Goal: Task Accomplishment & Management: Manage account settings

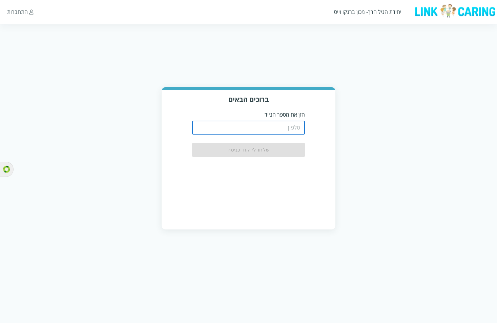
click at [280, 126] on input "tel" at bounding box center [248, 128] width 113 height 14
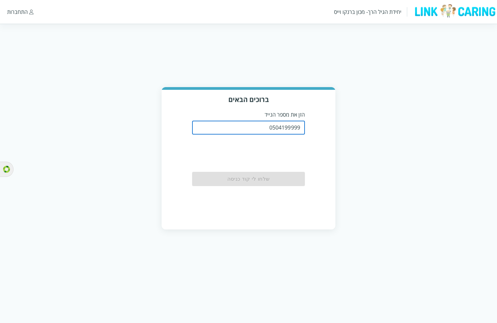
type input "0504199999"
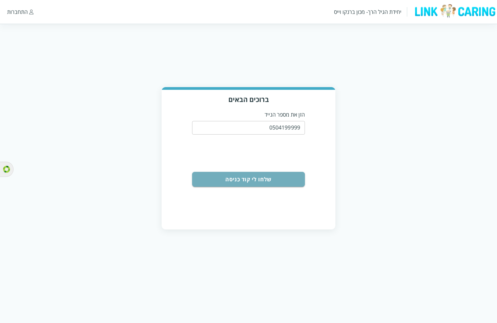
click at [284, 177] on button "שלחו לי קוד כניסה" at bounding box center [248, 179] width 113 height 15
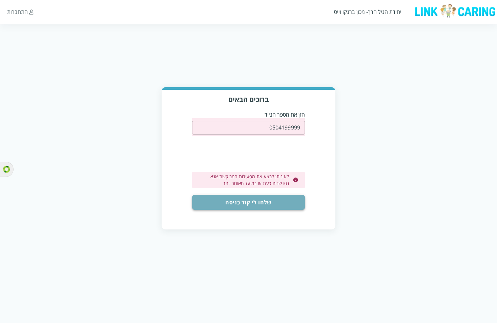
click at [276, 195] on button "שלחו לי קוד כניסה" at bounding box center [248, 202] width 113 height 15
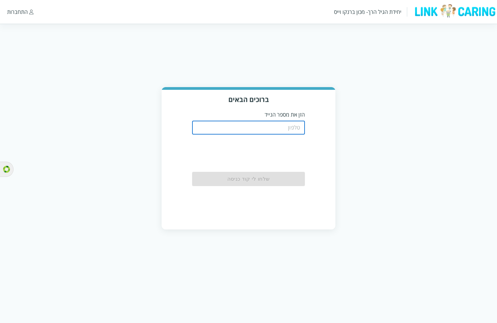
click at [288, 125] on input "tel" at bounding box center [248, 128] width 113 height 14
paste input "0504199999"
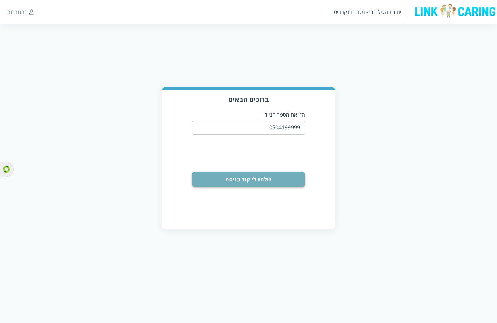
click at [284, 180] on button "שלחו לי קוד כניסה" at bounding box center [248, 179] width 113 height 15
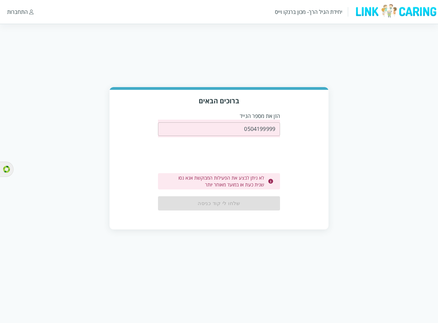
click at [253, 129] on input "0504199999" at bounding box center [219, 129] width 122 height 14
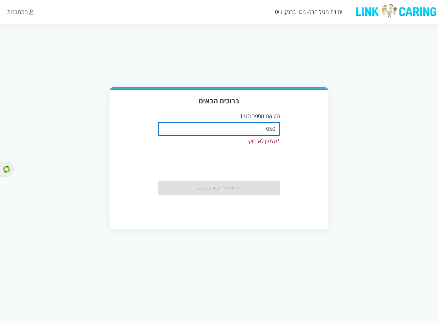
type input "0508805134"
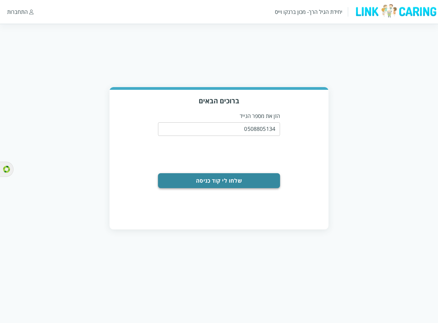
click at [253, 178] on button "שלחו לי קוד כניסה" at bounding box center [219, 180] width 122 height 15
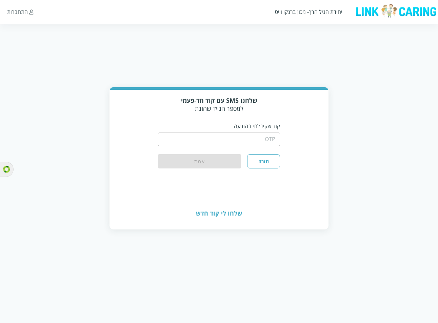
click at [257, 136] on input "string" at bounding box center [219, 139] width 122 height 14
type input "1234"
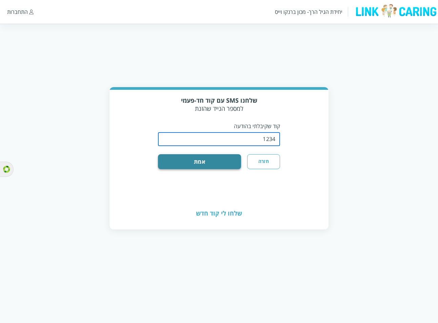
click at [232, 158] on button "אמת" at bounding box center [199, 161] width 83 height 15
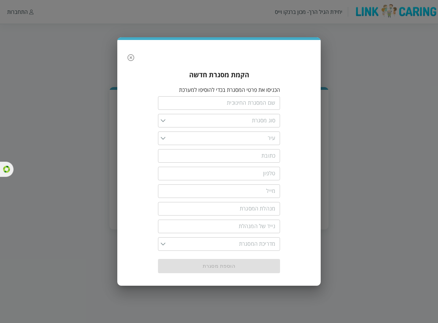
click at [130, 59] on icon "button" at bounding box center [131, 58] width 8 height 8
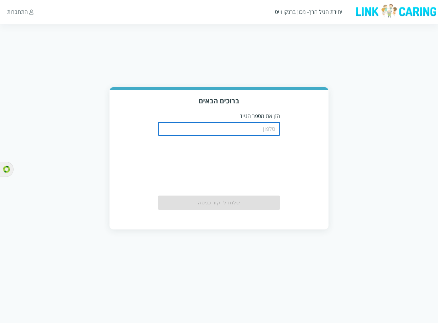
click at [269, 124] on input "tel" at bounding box center [219, 129] width 122 height 14
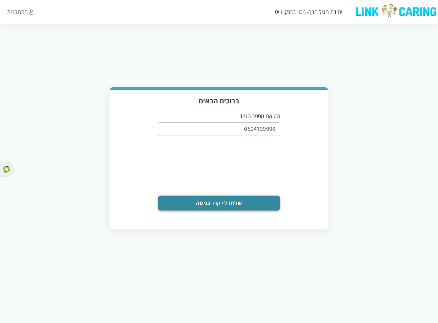
drag, startPoint x: 244, startPoint y: 192, endPoint x: 243, endPoint y: 196, distance: 4.5
click at [244, 195] on form "0504199999 ​ שלחו לי קוד כניסה" at bounding box center [219, 165] width 122 height 91
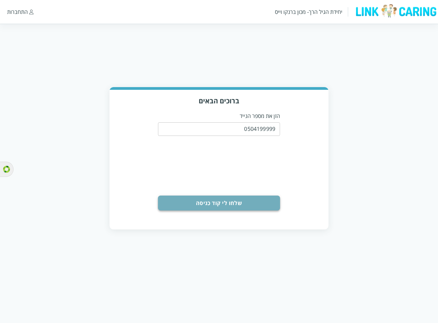
click at [243, 197] on button "שלחו לי קוד כניסה" at bounding box center [219, 202] width 122 height 15
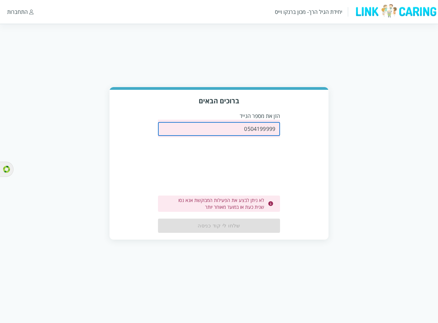
click at [264, 129] on input "0504199999" at bounding box center [219, 129] width 122 height 14
click at [274, 126] on input "0504199999" at bounding box center [219, 129] width 122 height 14
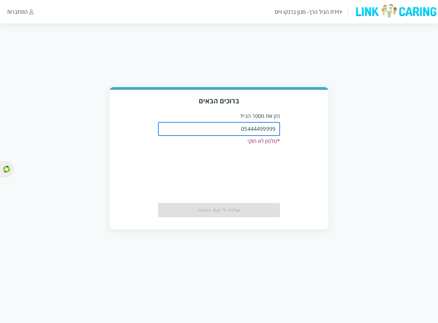
click at [258, 128] on input "05444499999" at bounding box center [219, 129] width 122 height 14
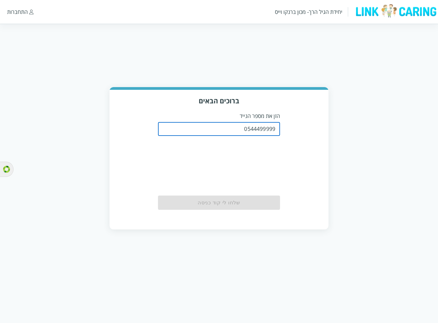
type input "0544499999"
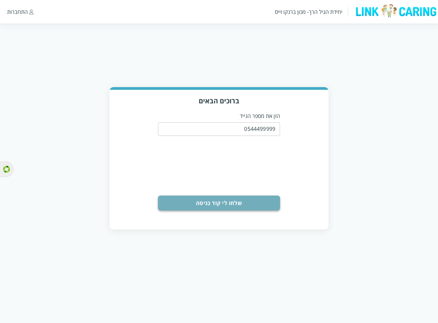
click at [248, 198] on button "שלחו לי קוד כניסה" at bounding box center [219, 202] width 122 height 15
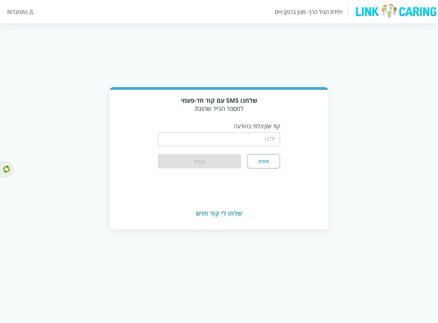
click at [252, 136] on input "string" at bounding box center [219, 139] width 122 height 14
type input "1234"
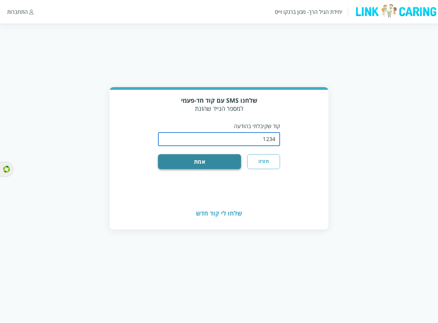
click at [221, 158] on button "אמת" at bounding box center [199, 161] width 83 height 15
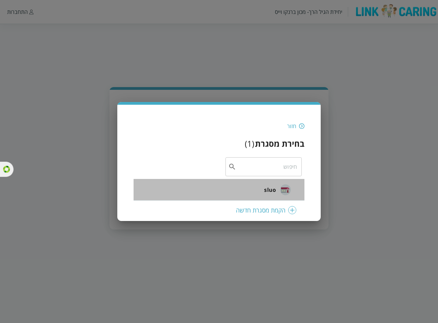
click at [266, 189] on span "sluo" at bounding box center [270, 190] width 12 height 8
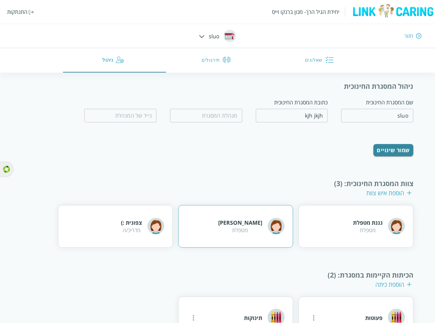
click at [237, 205] on div "רוני רוני מטפלת" at bounding box center [235, 226] width 115 height 43
click at [317, 209] on div "גננת מטפלת מטפלת" at bounding box center [355, 226] width 115 height 43
click at [210, 224] on div "רוני רוני מטפלת" at bounding box center [235, 226] width 115 height 43
drag, startPoint x: 135, startPoint y: 231, endPoint x: 155, endPoint y: 229, distance: 19.3
click at [135, 231] on div "צפונית :) מדריכ/ה" at bounding box center [115, 226] width 115 height 43
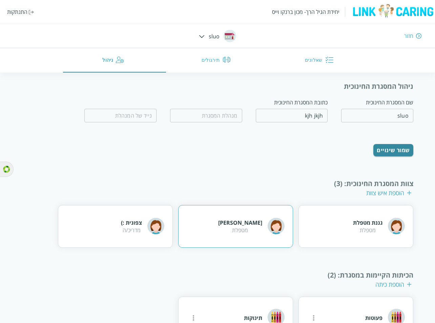
click at [241, 220] on div "רוני רוני מטפלת" at bounding box center [235, 226] width 115 height 43
click at [343, 220] on div "גננת מטפלת מטפלת" at bounding box center [355, 226] width 115 height 43
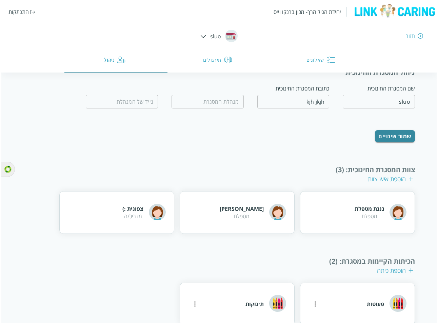
scroll to position [22, 0]
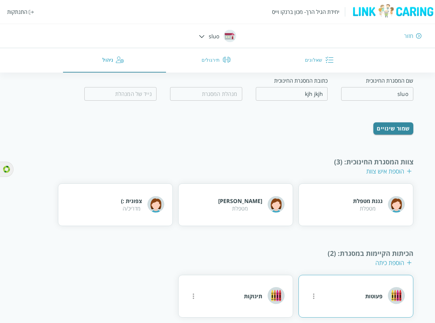
click at [312, 292] on icon "more" at bounding box center [314, 296] width 8 height 8
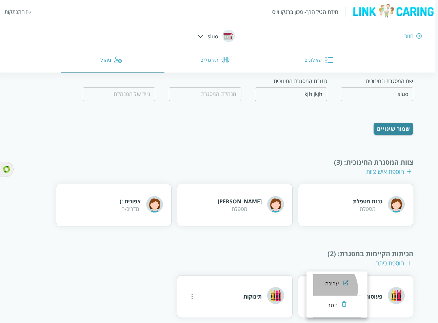
click at [326, 288] on li "עריכה" at bounding box center [336, 285] width 47 height 22
type input "פעוטות"
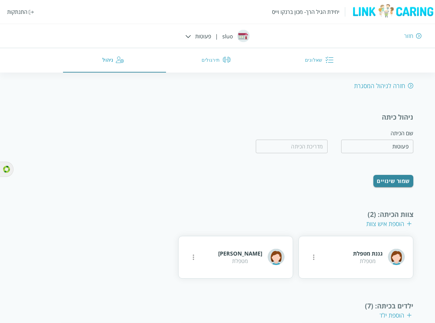
click at [304, 61] on button "שאלונים" at bounding box center [320, 60] width 103 height 24
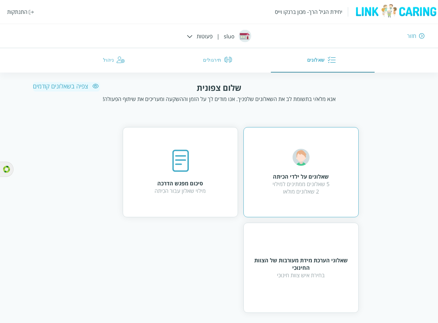
click at [264, 150] on div "שאלונים על ילדי הכיתה 5 שאלונים ממתינים למילוי 2 שאלונים מולאו" at bounding box center [300, 172] width 115 height 90
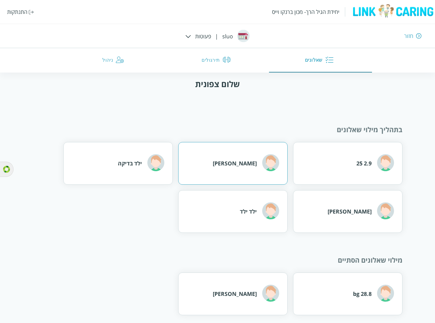
scroll to position [4, 0]
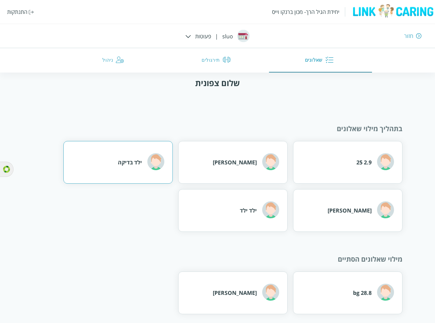
click at [139, 168] on div "ילד בדיקה" at bounding box center [141, 162] width 46 height 19
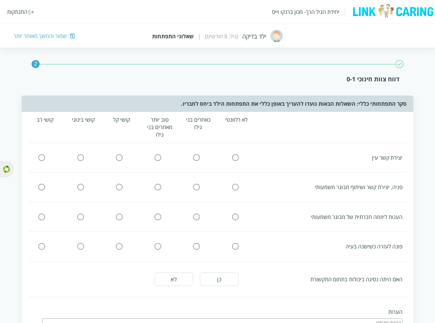
click at [53, 37] on div "שמור והמשך מאוחר יותר" at bounding box center [40, 35] width 53 height 7
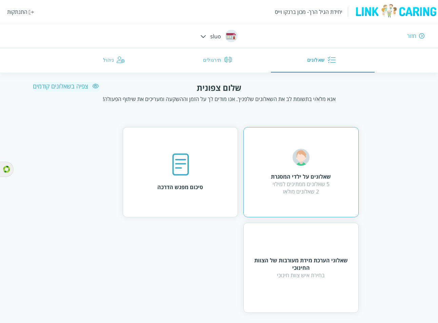
click at [308, 190] on div "שאלונים על ילדי המסגרת 5 שאלונים ממתינים למילוי 2 שאלונים מולאו" at bounding box center [300, 172] width 115 height 90
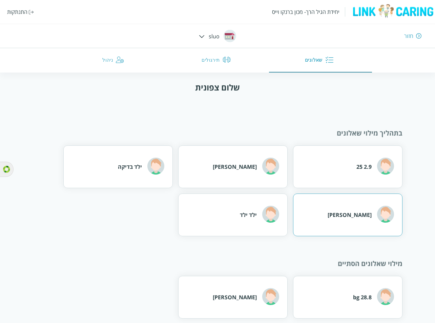
click at [349, 215] on div "איתמר גל" at bounding box center [347, 214] width 109 height 43
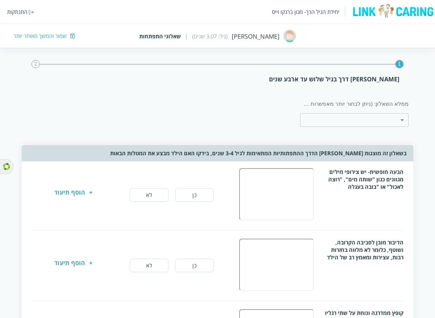
click at [49, 36] on div "שמור והמשך מאוחר יותר" at bounding box center [40, 35] width 53 height 7
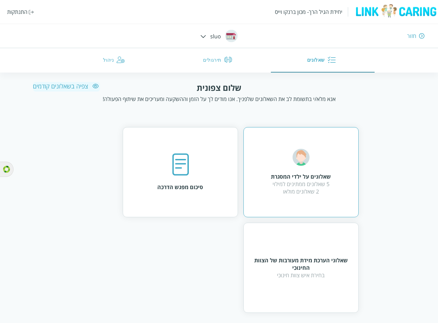
click at [292, 185] on div "5 שאלונים ממתינים למילוי 2 שאלונים מולאו" at bounding box center [301, 187] width 60 height 15
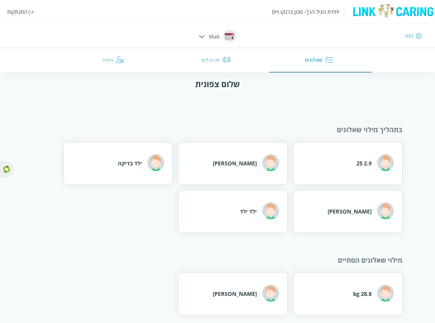
scroll to position [4, 0]
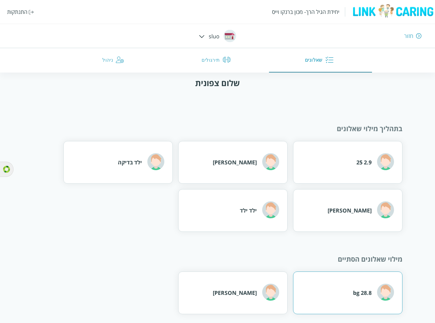
click at [351, 294] on div "28.8 bg" at bounding box center [347, 292] width 109 height 43
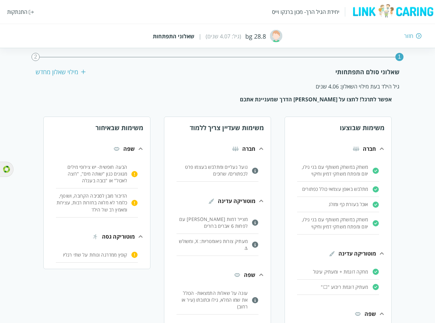
click at [35, 56] on div "2" at bounding box center [35, 57] width 8 height 8
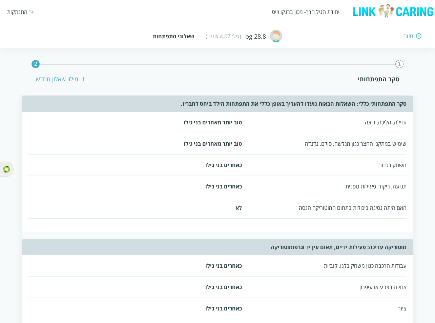
click at [400, 65] on div "1" at bounding box center [399, 64] width 8 height 8
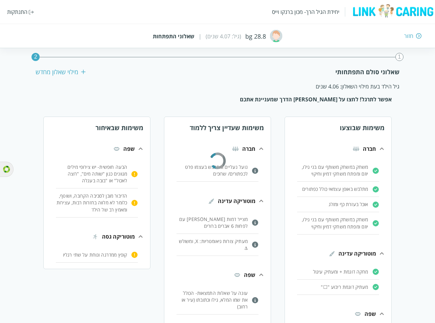
click at [410, 34] on div "חזור" at bounding box center [408, 35] width 9 height 7
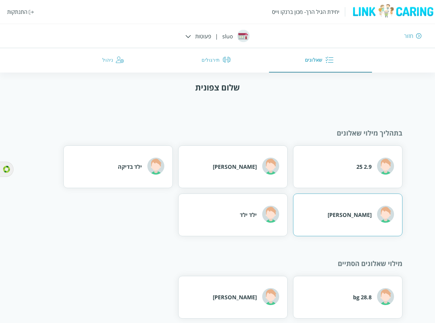
click at [342, 217] on div "איתמר גל" at bounding box center [347, 214] width 109 height 43
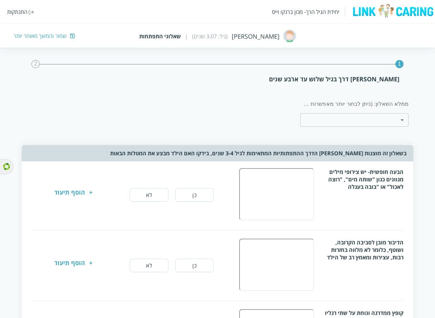
click at [43, 35] on div "שמור והמשך מאוחר יותר" at bounding box center [40, 35] width 53 height 7
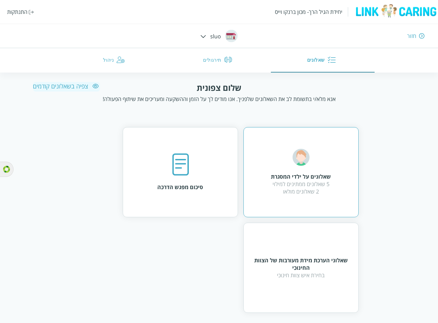
click at [290, 188] on div "5 שאלונים ממתינים למילוי 2 שאלונים מולאו" at bounding box center [301, 187] width 60 height 15
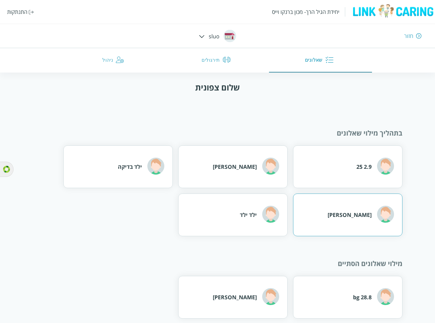
click at [312, 215] on div "איתמר גל" at bounding box center [347, 214] width 109 height 43
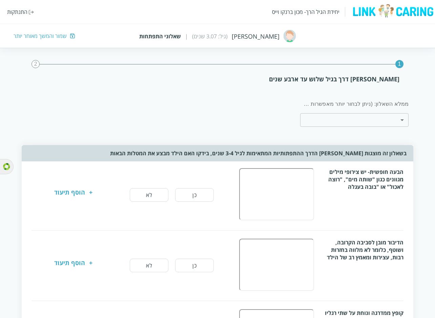
click at [44, 36] on div "שמור והמשך מאוחר יותר" at bounding box center [40, 35] width 53 height 7
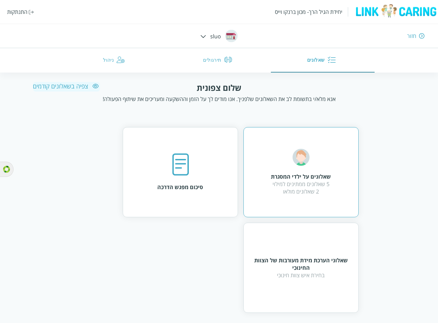
click at [284, 194] on div "שאלונים על ילדי המסגרת 5 שאלונים ממתינים למילוי 2 שאלונים מולאו" at bounding box center [300, 172] width 115 height 90
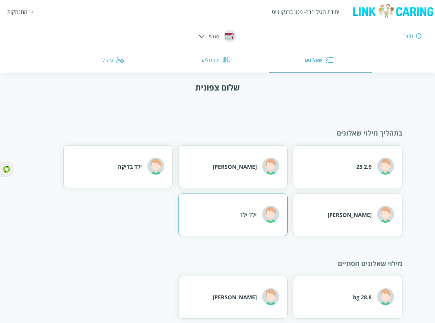
click at [205, 207] on div "ילד ילד" at bounding box center [232, 214] width 109 height 43
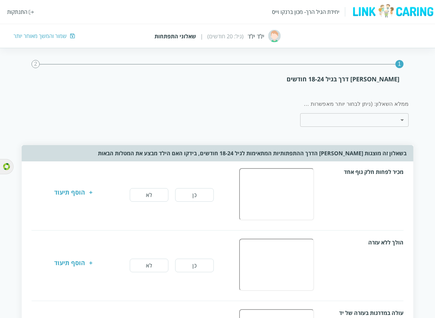
click at [39, 31] on div "יחידת הגיל הרך- מכון ברנקו וייס התנתקות ילד ילד (גיל: 20 חודשים) | שאלוני התפתח…" at bounding box center [217, 24] width 435 height 48
click at [42, 36] on div "שמור והמשך מאוחר יותר" at bounding box center [40, 35] width 53 height 7
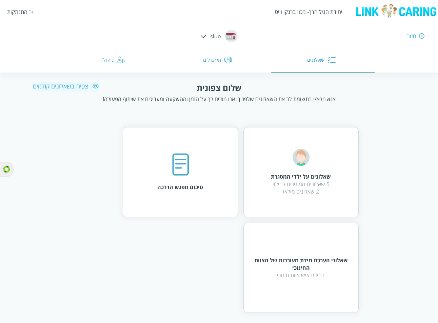
drag, startPoint x: 343, startPoint y: 197, endPoint x: 338, endPoint y: 201, distance: 7.0
click at [343, 197] on div "שאלונים על ילדי המסגרת 5 שאלונים ממתינים למילוי 2 שאלונים מולאו" at bounding box center [300, 172] width 115 height 90
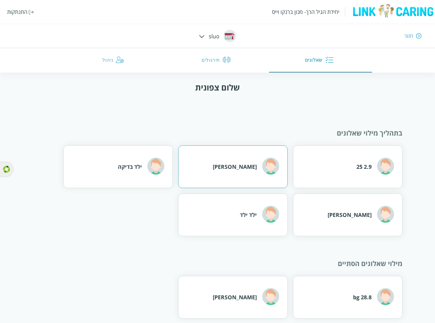
click at [220, 151] on div "שמעון בןשושן" at bounding box center [232, 166] width 109 height 43
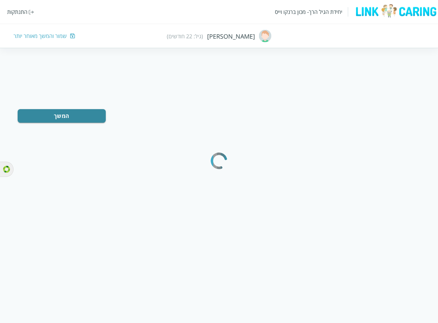
click at [220, 151] on rect "color-ring-loading" at bounding box center [219, 160] width 4 height 27
click at [205, 141] on html "יחידת הגיל הרך- מכון ברנקו וייס התנתקות שמעון בןשושן (גיל: 22 חודשים) שמור והמש…" at bounding box center [219, 70] width 438 height 141
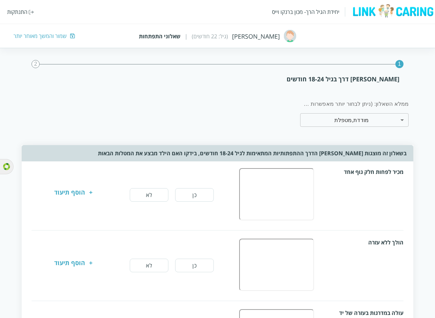
click at [46, 36] on div "שמור והמשך מאוחר יותר" at bounding box center [40, 35] width 53 height 7
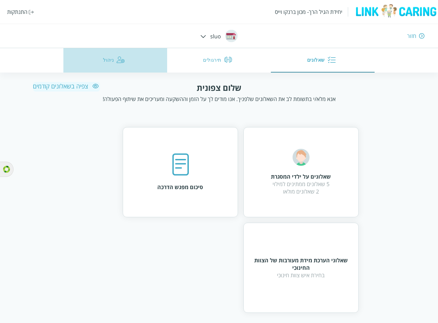
click at [113, 63] on button "ניהול" at bounding box center [115, 60] width 104 height 24
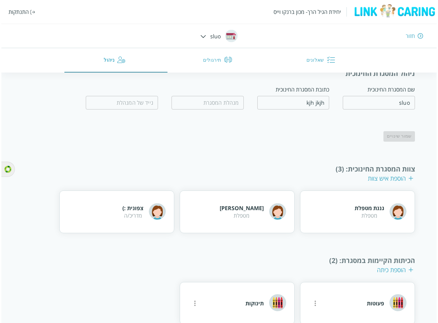
scroll to position [20, 0]
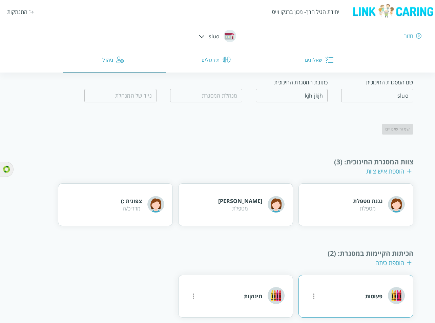
click at [315, 292] on button "more" at bounding box center [314, 296] width 14 height 14
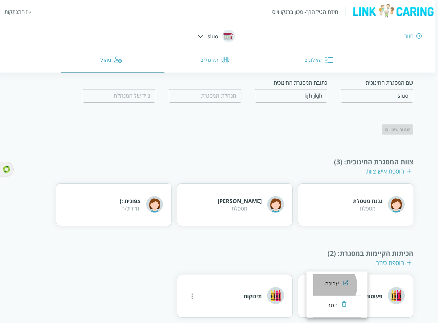
click at [331, 285] on div "עריכה" at bounding box center [332, 283] width 14 height 8
type input "פעוטות"
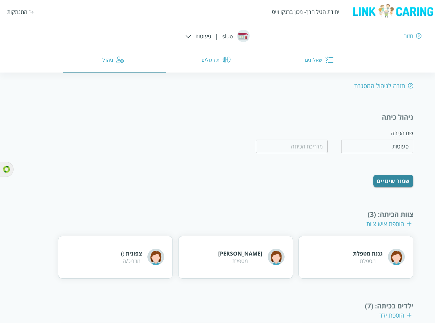
click at [387, 84] on div "חזרה לניהול המסגרת" at bounding box center [383, 86] width 59 height 8
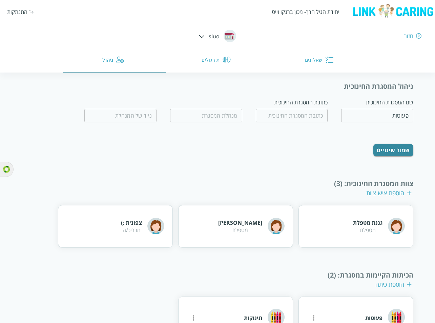
type input "sluo"
type input "kjh jkjh"
click at [310, 314] on icon "more" at bounding box center [314, 318] width 8 height 8
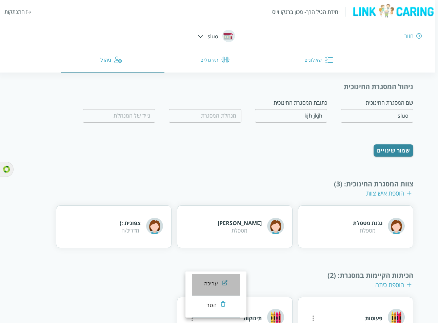
click at [216, 281] on li "עריכה" at bounding box center [215, 285] width 47 height 22
type input "תינוקות"
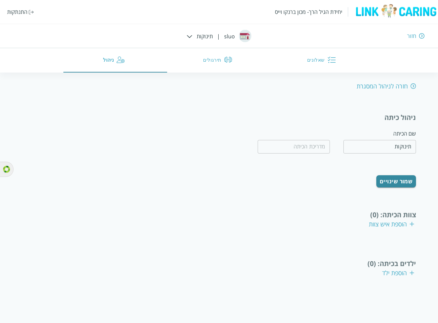
click at [386, 220] on div "הוספת איש צוות" at bounding box center [390, 224] width 45 height 8
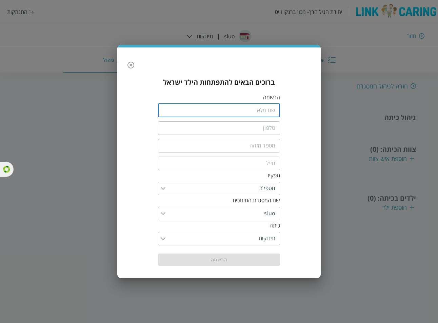
click at [262, 109] on input "fullName" at bounding box center [219, 111] width 122 height 14
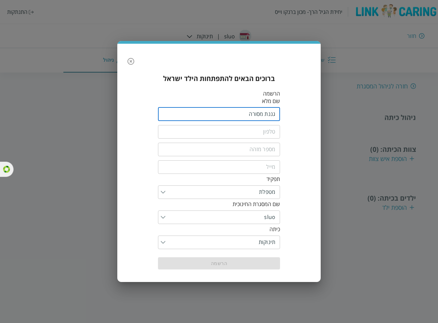
type input "גננת מסורה"
click at [267, 133] on input "tel" at bounding box center [219, 132] width 122 height 14
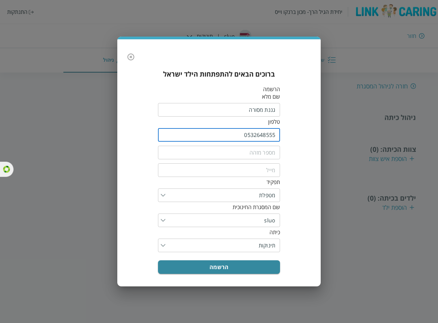
type input "0532648555"
click at [261, 148] on input "text" at bounding box center [219, 153] width 122 height 14
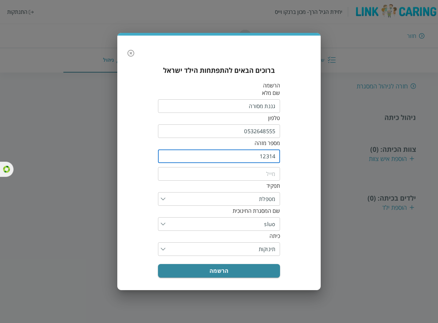
type input "12314"
click at [260, 132] on input "0532648555" at bounding box center [219, 131] width 122 height 14
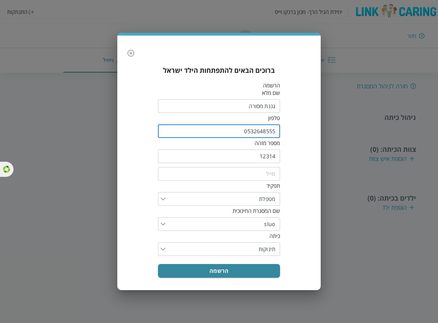
click at [260, 132] on input "0532648555" at bounding box center [219, 131] width 122 height 14
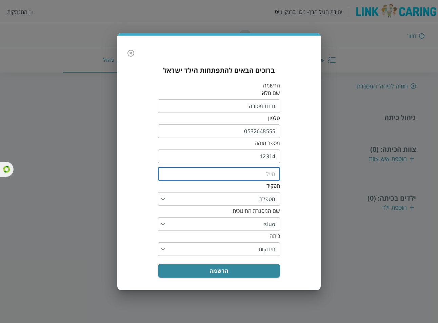
click at [263, 172] on input "email" at bounding box center [219, 174] width 122 height 14
paste input "0532648555"
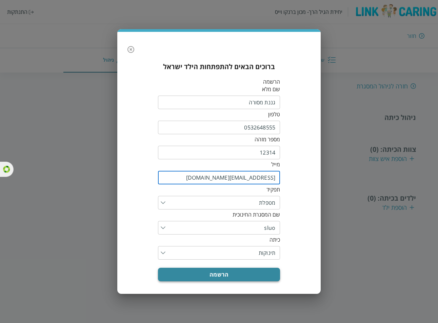
type input "0532648555@yopmail.com"
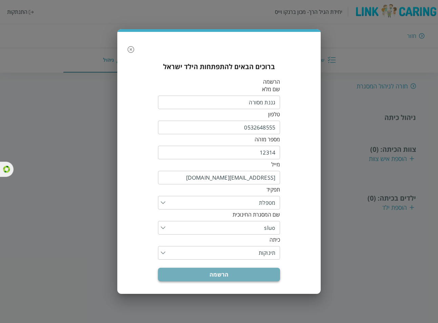
click at [243, 268] on button "הרשמה" at bounding box center [219, 275] width 122 height 14
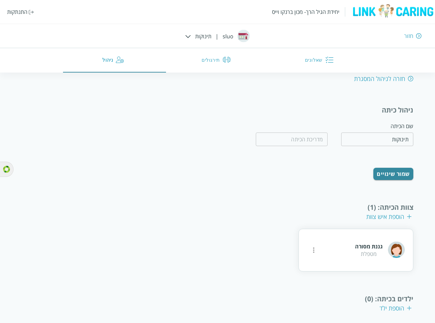
scroll to position [9, 0]
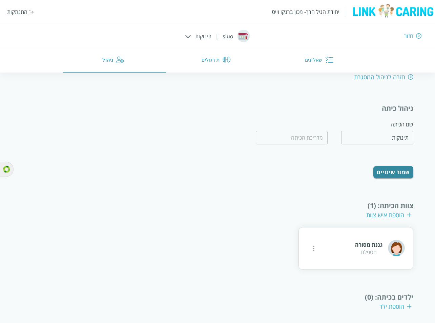
click at [397, 302] on div "הוספת ילד" at bounding box center [395, 306] width 32 height 8
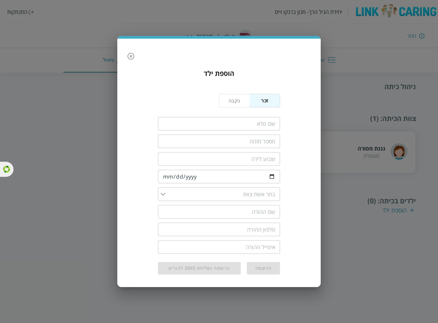
drag, startPoint x: 269, startPoint y: 122, endPoint x: 270, endPoint y: 126, distance: 4.8
click at [269, 122] on input "fullName" at bounding box center [219, 124] width 122 height 14
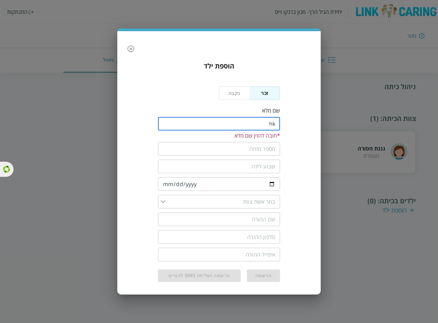
type input "h"
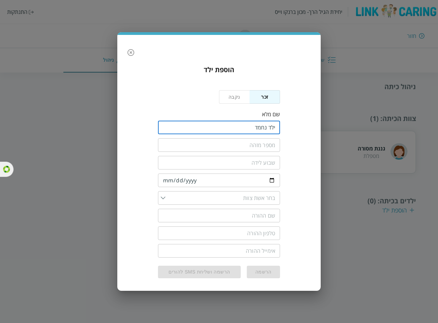
type input "ילד נחמד"
click at [245, 142] on input "text" at bounding box center [219, 145] width 122 height 14
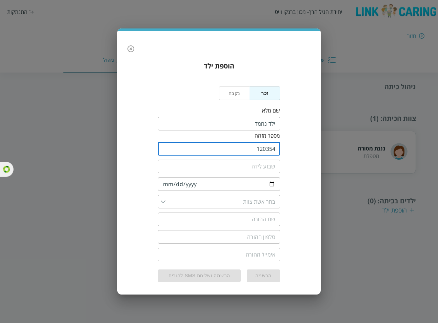
type input "120354"
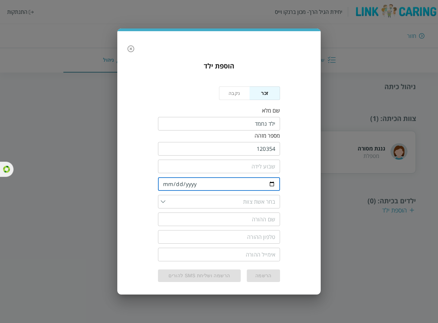
click at [164, 180] on input "date" at bounding box center [219, 184] width 122 height 14
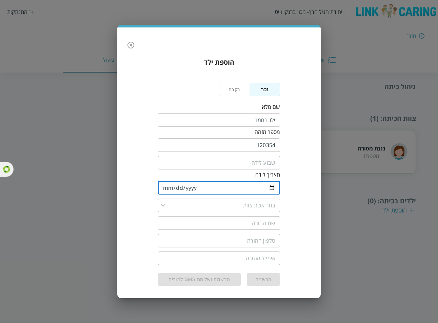
type input "[DATE]"
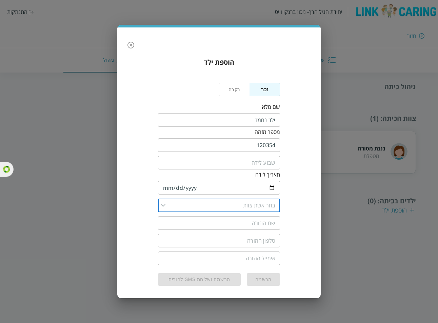
click at [171, 205] on input "list" at bounding box center [220, 205] width 110 height 14
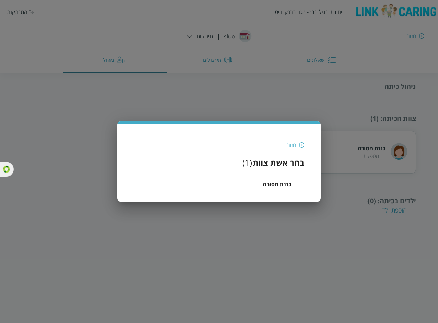
click at [282, 183] on span "גננת מסורה" at bounding box center [276, 184] width 28 height 8
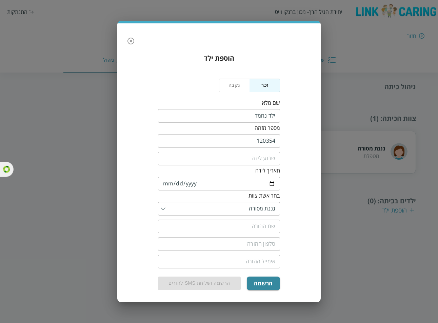
click at [254, 221] on input "text" at bounding box center [219, 226] width 122 height 14
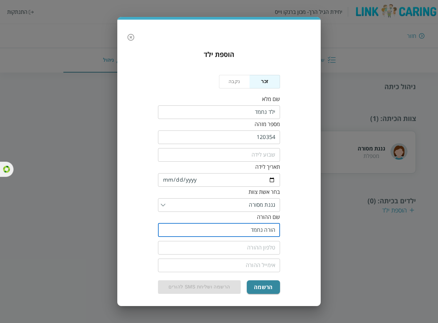
type input "הורה נחמד"
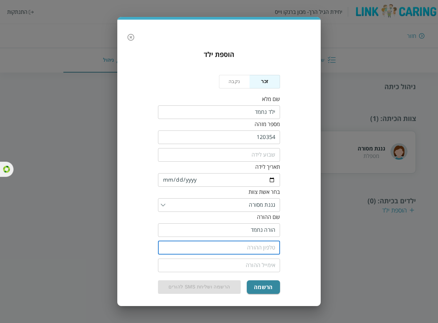
click at [239, 241] on input "tel" at bounding box center [219, 248] width 122 height 14
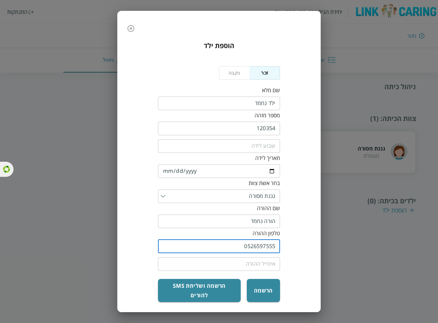
click at [268, 247] on input "0526597555" at bounding box center [219, 246] width 122 height 14
type input "0526597555"
click at [246, 269] on input "email" at bounding box center [219, 264] width 122 height 14
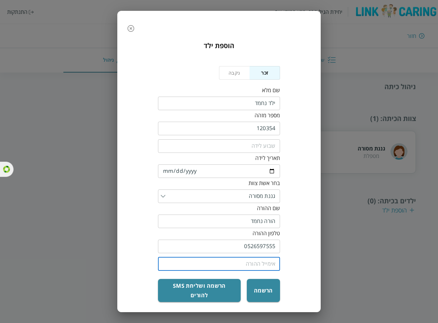
paste input "0526597555"
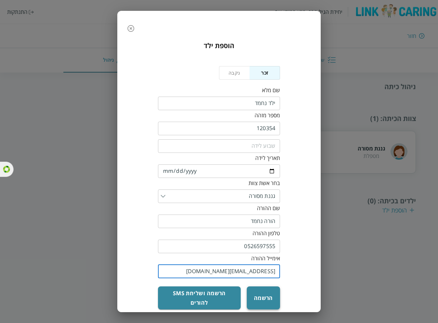
type input "[EMAIL_ADDRESS][DOMAIN_NAME]"
click at [268, 294] on button "הרשמה" at bounding box center [263, 297] width 33 height 23
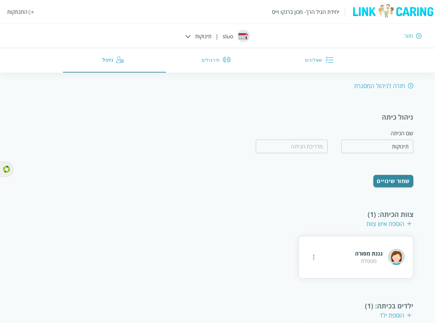
click at [320, 59] on button "שאלונים" at bounding box center [320, 60] width 103 height 24
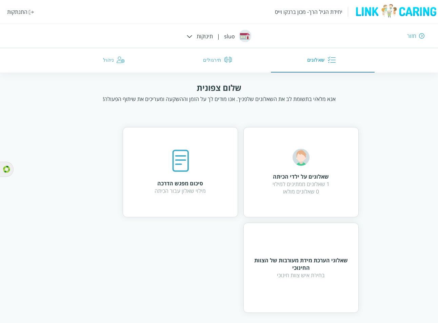
click at [278, 193] on div "שאלונים על ילדי הכיתה 1 שאלונים ממתינים למילוי 0 שאלונים מולאו" at bounding box center [300, 172] width 115 height 90
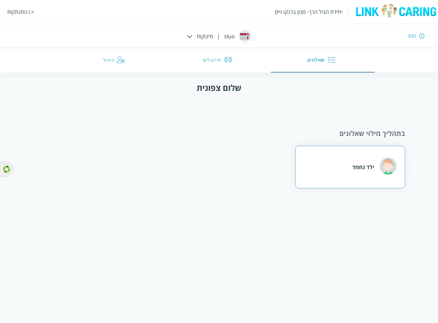
click at [358, 165] on div "ילד נחמד" at bounding box center [363, 166] width 22 height 7
